Goal: Task Accomplishment & Management: Manage account settings

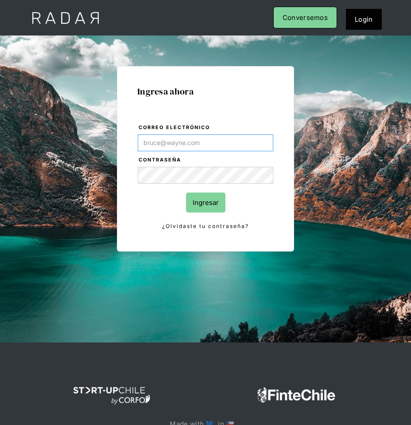
click at [245, 145] on input "Correo electrónico" at bounding box center [206, 142] width 136 height 17
type input "[PERSON_NAME][EMAIL_ADDRESS][DOMAIN_NAME]"
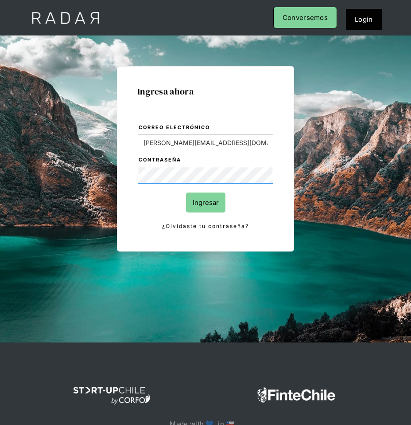
click at [186, 192] on input "Ingresar" at bounding box center [205, 202] width 39 height 20
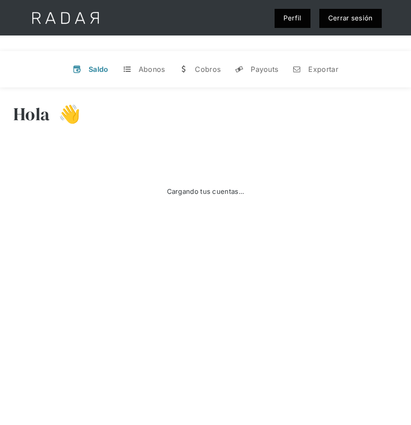
click at [290, 204] on div "Cargando tus cuentas..." at bounding box center [205, 191] width 385 height 89
click at [143, 71] on div "Abonos" at bounding box center [152, 69] width 27 height 9
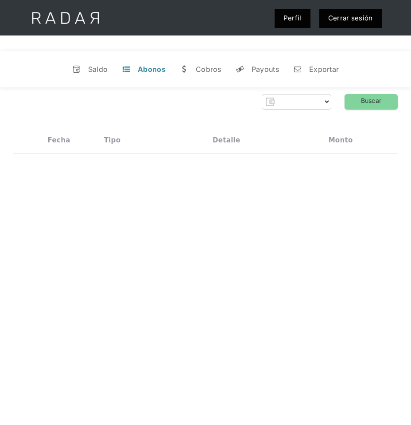
click at [325, 200] on div "Hola 👋 Cargando tus cuentas... Nombre de la empresa • Conectada • Desconectada …" at bounding box center [205, 299] width 411 height 425
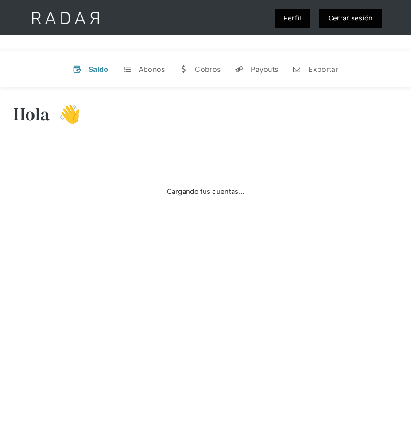
click at [357, 21] on link "Cerrar sesión" at bounding box center [351, 18] width 62 height 19
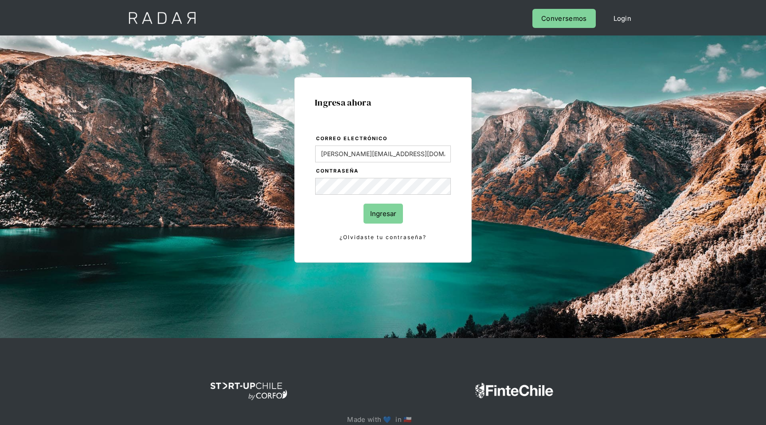
type input "[PERSON_NAME][EMAIL_ADDRESS][DOMAIN_NAME]"
click at [363, 203] on input "Ingresar" at bounding box center [382, 213] width 39 height 20
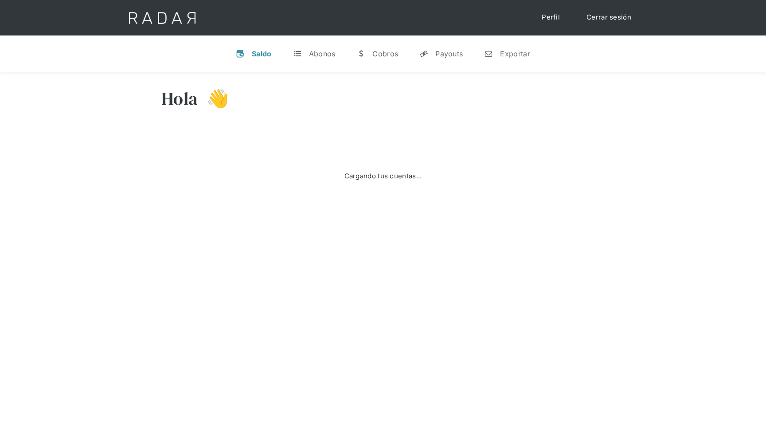
click at [300, 196] on div "Cargando tus cuentas..." at bounding box center [382, 176] width 443 height 89
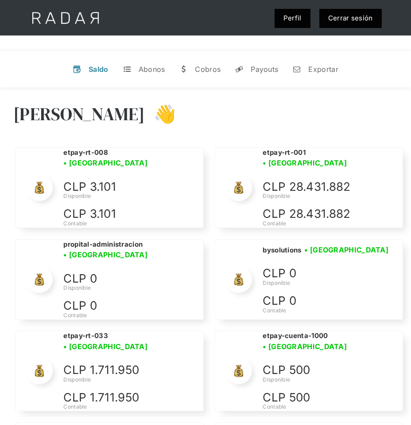
click at [290, 119] on div "Hola Lorens 👋" at bounding box center [205, 120] width 385 height 53
click at [292, 115] on div "Hola Lorens 👋" at bounding box center [205, 120] width 385 height 53
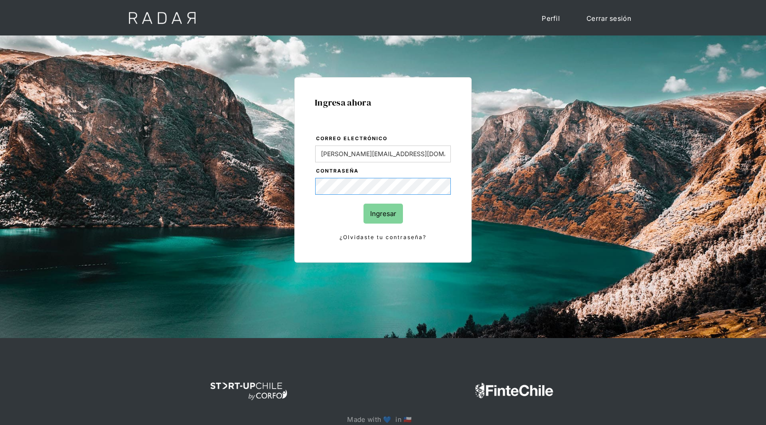
click at [363, 203] on input "Ingresar" at bounding box center [382, 213] width 39 height 20
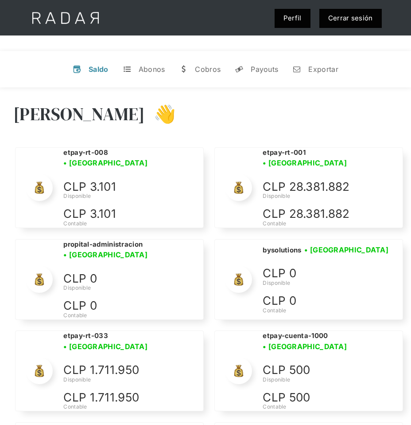
click at [318, 108] on div "[PERSON_NAME] 👋" at bounding box center [205, 120] width 385 height 53
click at [341, 95] on div "[PERSON_NAME] 👋" at bounding box center [205, 120] width 385 height 53
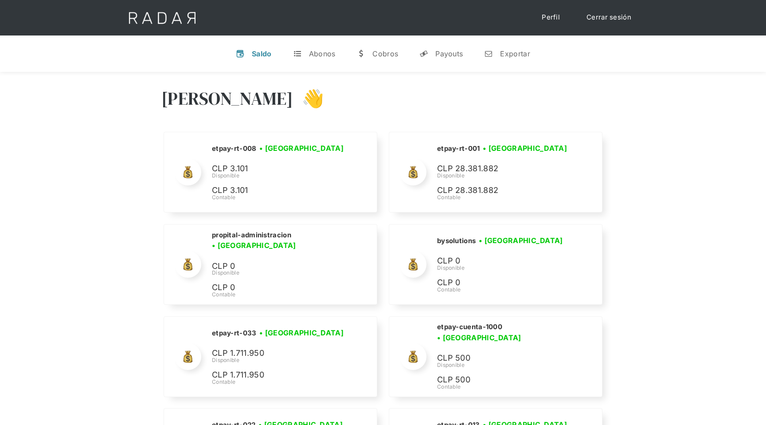
click at [398, 101] on div "[PERSON_NAME] 👋" at bounding box center [382, 104] width 443 height 53
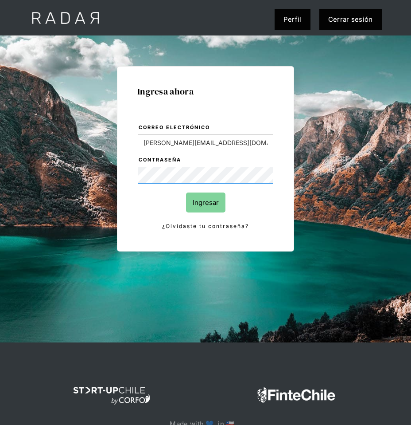
click at [186, 192] on input "Ingresar" at bounding box center [205, 202] width 39 height 20
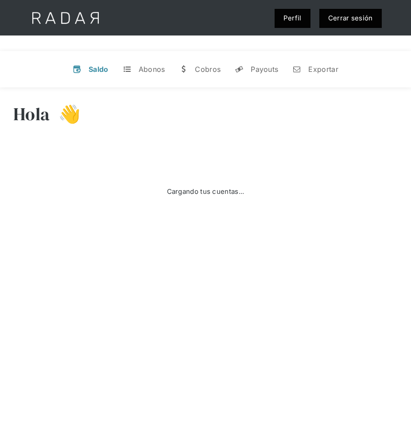
click at [368, 117] on div "Hola 👋" at bounding box center [205, 120] width 385 height 53
click at [366, 19] on link "Cerrar sesión" at bounding box center [351, 18] width 62 height 19
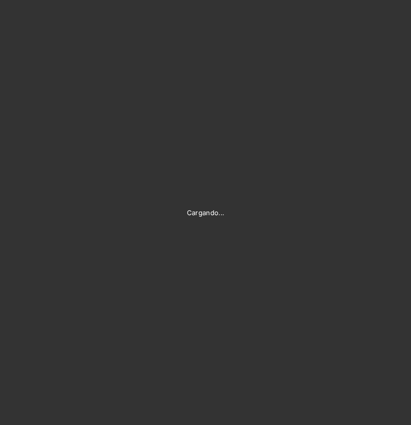
click at [379, 128] on div "Cargando..." at bounding box center [205, 212] width 411 height 425
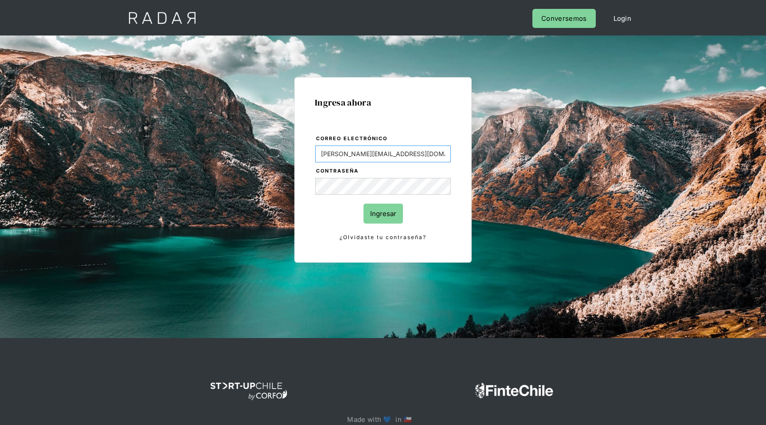
type input "[PERSON_NAME][EMAIL_ADDRESS][DOMAIN_NAME]"
click at [363, 203] on input "Ingresar" at bounding box center [382, 213] width 39 height 20
